Goal: Task Accomplishment & Management: Manage account settings

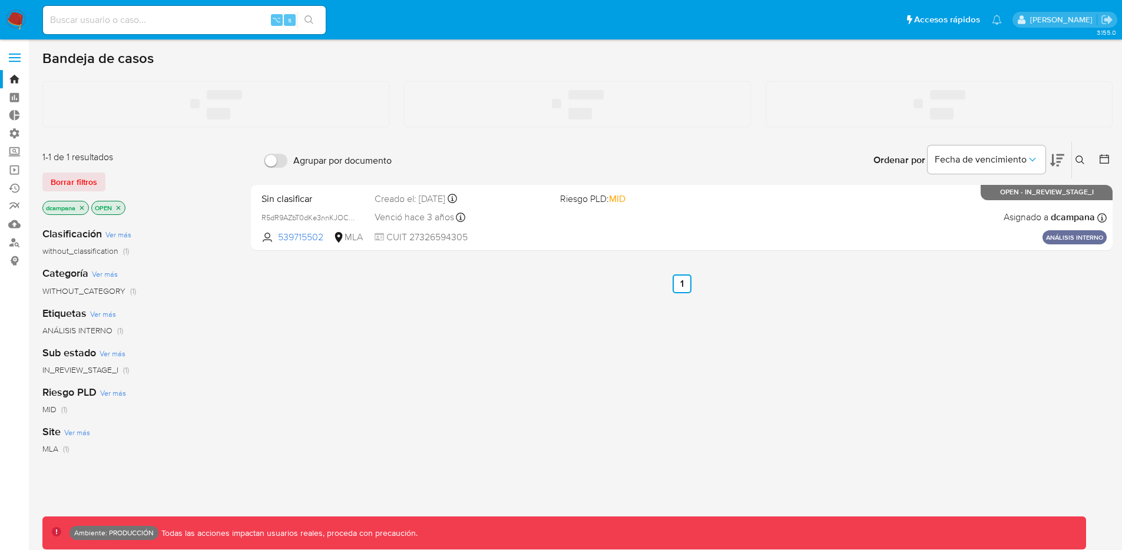
click at [19, 57] on span at bounding box center [15, 58] width 12 height 2
click at [0, 0] on input "checkbox" at bounding box center [0, 0] width 0 height 0
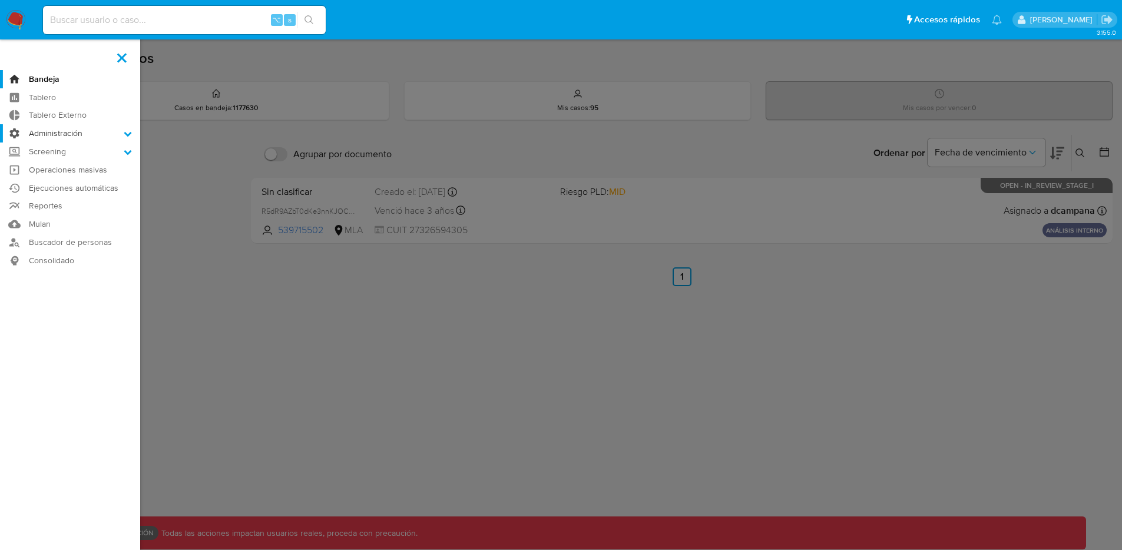
click at [66, 130] on label "Administración" at bounding box center [70, 133] width 140 height 18
click at [0, 0] on input "Administración" at bounding box center [0, 0] width 0 height 0
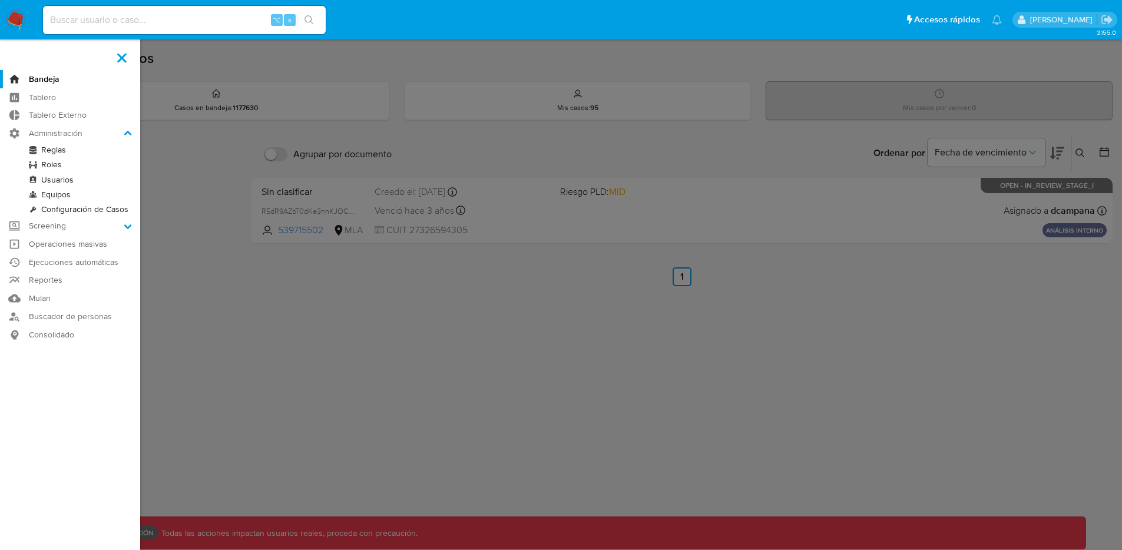
click at [57, 164] on link "Roles" at bounding box center [70, 164] width 140 height 15
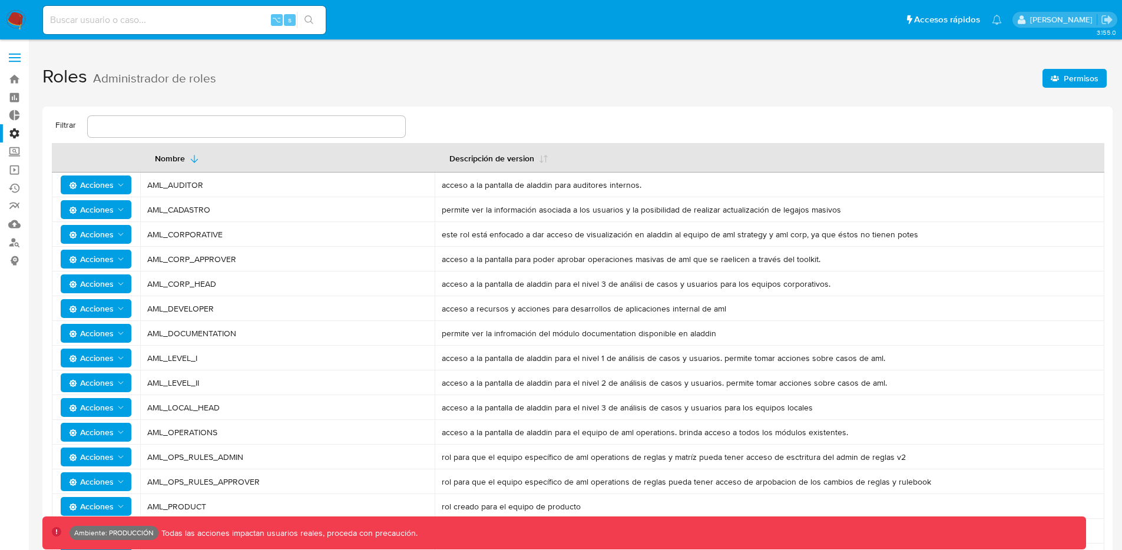
click at [122, 239] on span "Acciones" at bounding box center [97, 234] width 57 height 16
click at [118, 261] on button "Usuarios" at bounding box center [98, 264] width 106 height 28
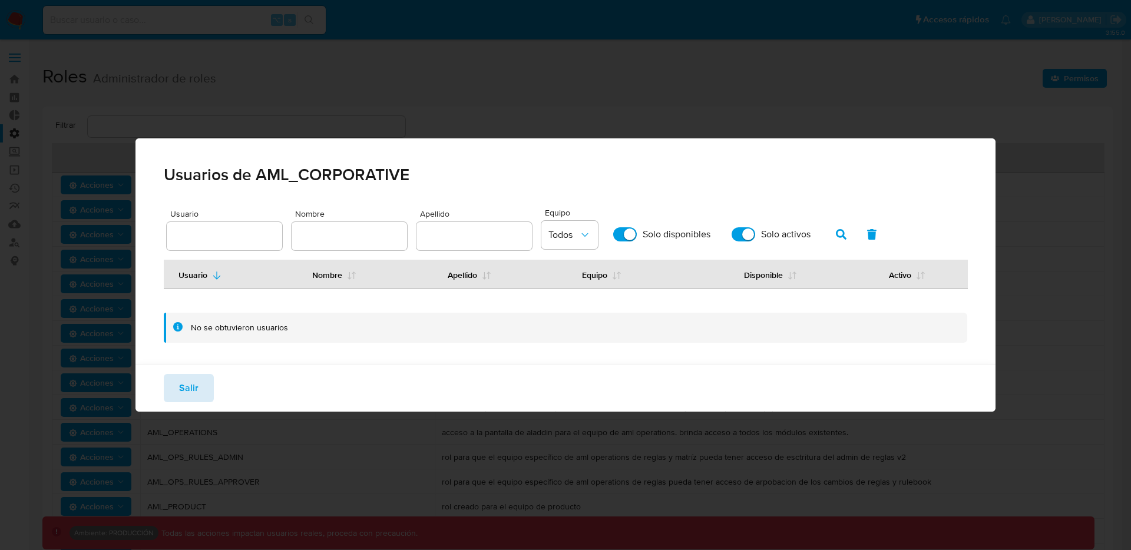
click at [190, 378] on span "Salir" at bounding box center [188, 388] width 19 height 26
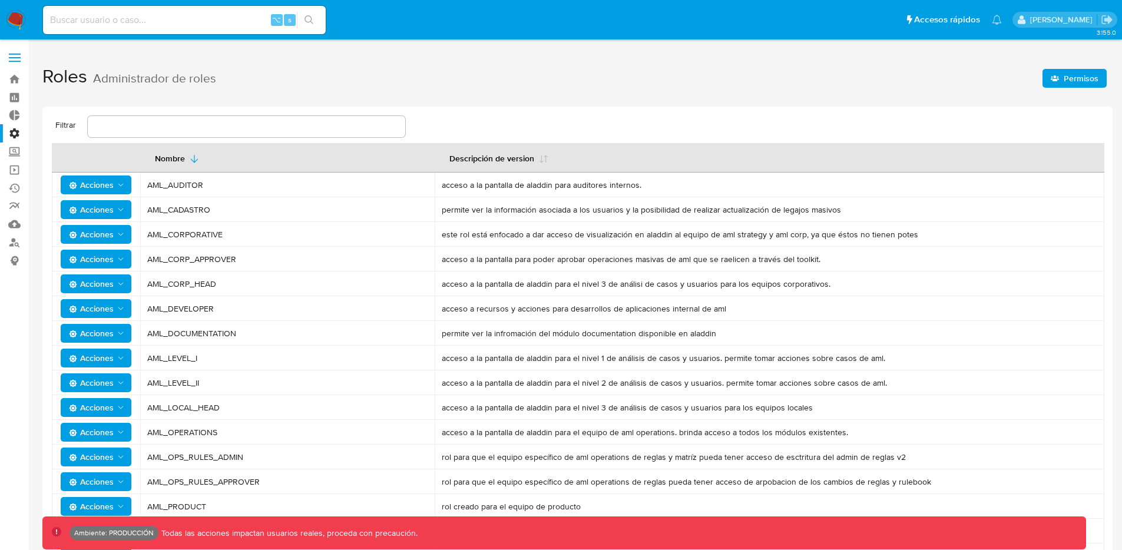
click at [81, 232] on span "Acciones" at bounding box center [91, 234] width 45 height 19
click at [97, 287] on button "Permisos" at bounding box center [98, 292] width 106 height 28
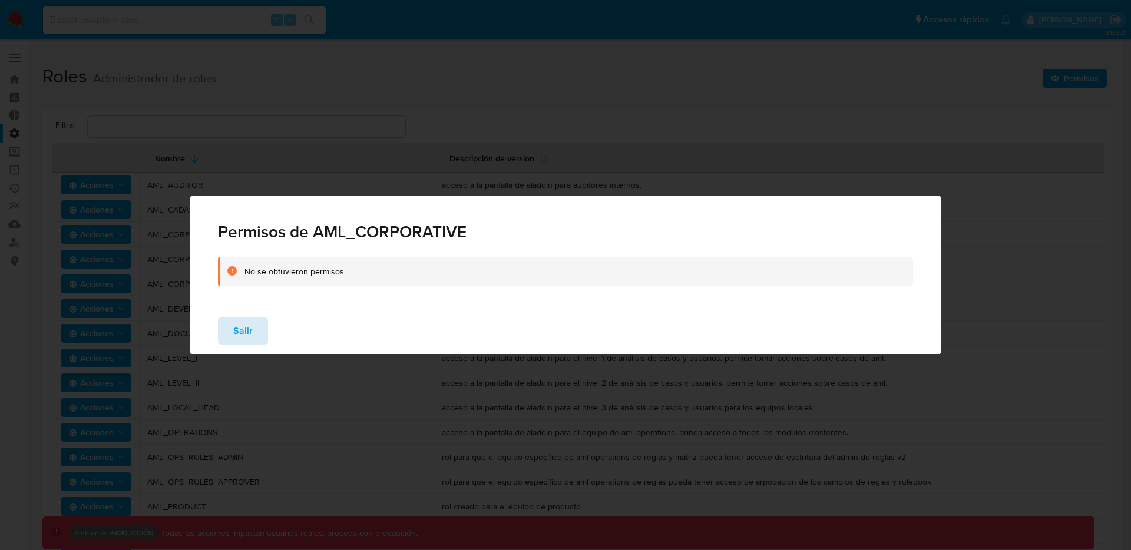
click at [246, 331] on span "Salir" at bounding box center [242, 331] width 19 height 26
